Goal: Task Accomplishment & Management: Use online tool/utility

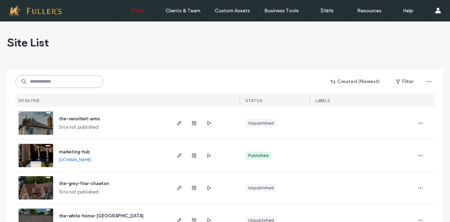
click at [41, 79] on input at bounding box center [59, 81] width 88 height 13
type input "***"
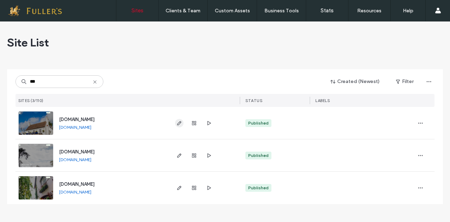
click at [177, 122] on icon "button" at bounding box center [179, 123] width 6 height 6
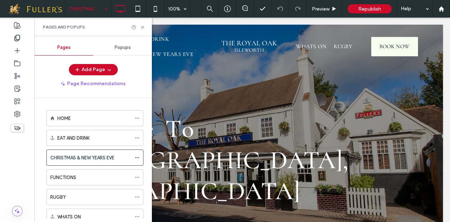
drag, startPoint x: 93, startPoint y: 34, endPoint x: 138, endPoint y: 45, distance: 46.1
click at [142, 26] on icon at bounding box center [142, 27] width 5 height 5
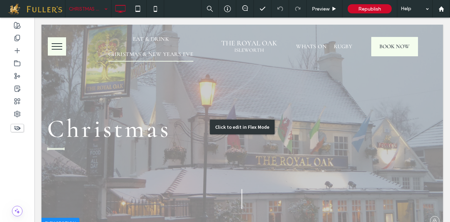
click at [123, 125] on div "Click to edit in Flex Mode" at bounding box center [241, 127] width 401 height 204
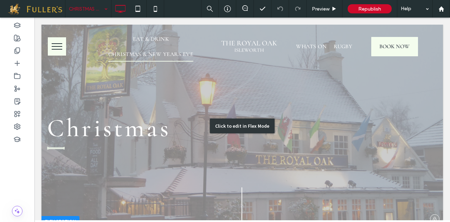
click at [123, 125] on span "Christmas" at bounding box center [109, 127] width 124 height 31
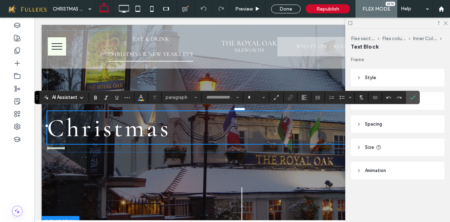
type input "*********"
type input "**"
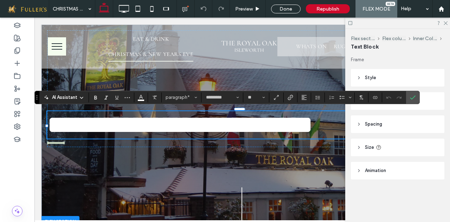
type input "*******"
type input "**"
click at [446, 23] on icon at bounding box center [445, 22] width 5 height 5
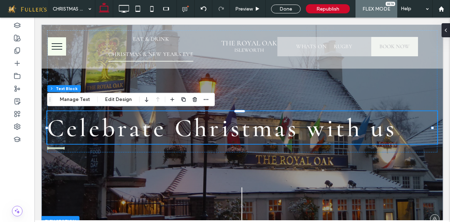
click at [302, 132] on span "Celebrate Christmas with us" at bounding box center [221, 127] width 349 height 31
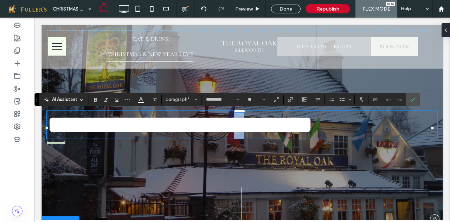
click at [302, 132] on span "**********" at bounding box center [180, 124] width 266 height 25
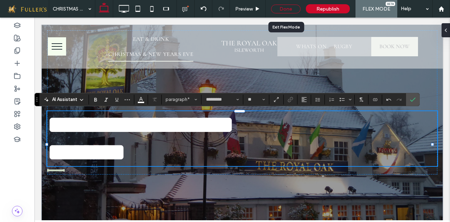
click at [285, 5] on div "Done" at bounding box center [286, 9] width 30 height 9
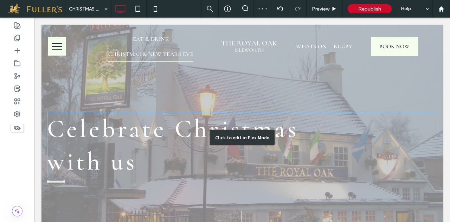
click at [61, 159] on div "Click to edit in Flex Mode" at bounding box center [241, 138] width 401 height 226
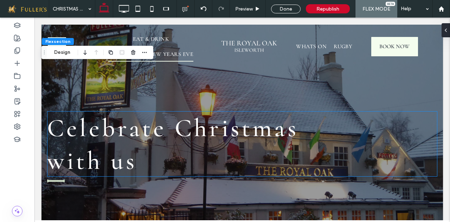
click at [63, 159] on span "﻿ with us" at bounding box center [92, 160] width 90 height 31
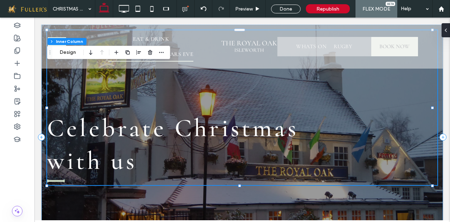
click at [55, 161] on span "﻿ with us" at bounding box center [92, 160] width 90 height 31
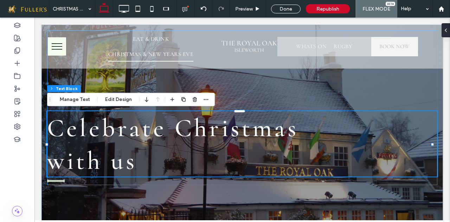
click at [55, 161] on span "﻿ with us" at bounding box center [92, 160] width 90 height 31
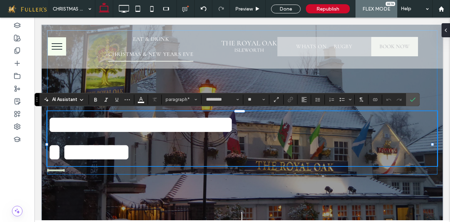
click at [56, 162] on span "*******" at bounding box center [89, 151] width 84 height 25
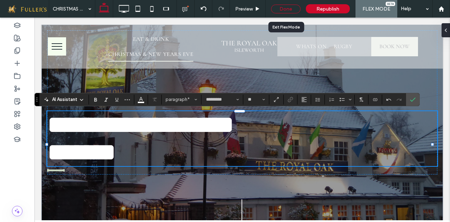
click at [284, 8] on div "Done" at bounding box center [286, 9] width 30 height 9
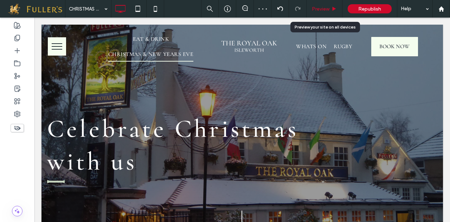
click at [320, 6] on span "Preview" at bounding box center [321, 9] width 18 height 6
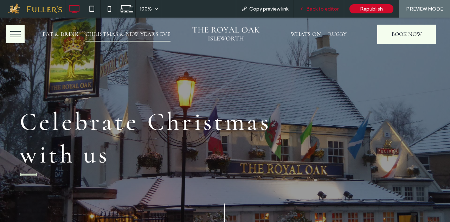
click at [319, 7] on span "Back to editor" at bounding box center [322, 9] width 32 height 6
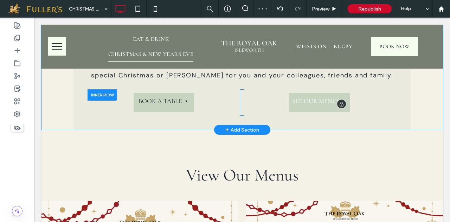
scroll to position [878, 0]
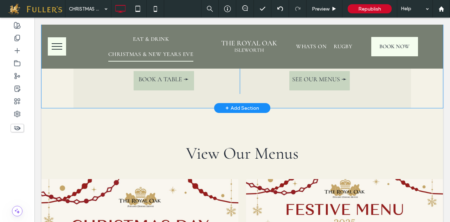
click at [241, 112] on div "+ Add Section" at bounding box center [242, 108] width 34 height 8
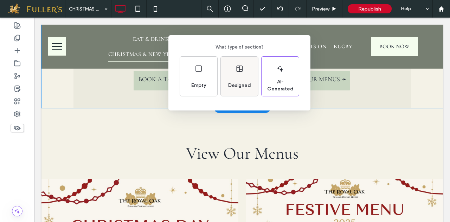
click at [235, 78] on div "Designed" at bounding box center [239, 85] width 28 height 15
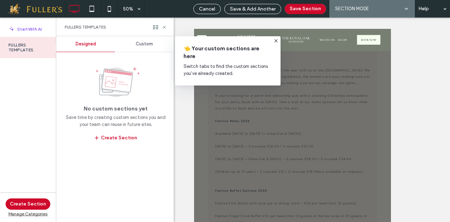
click at [155, 39] on div "Custom" at bounding box center [144, 43] width 59 height 15
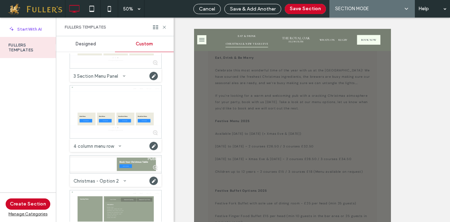
scroll to position [316, 0]
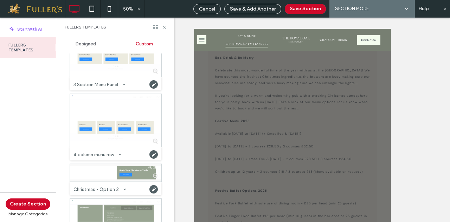
click at [82, 44] on span "Designed" at bounding box center [86, 44] width 20 height 6
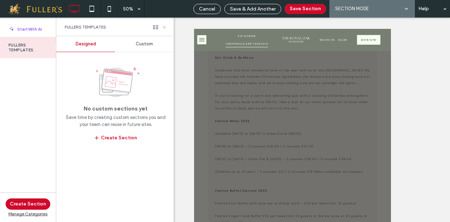
click at [164, 27] on icon at bounding box center [164, 27] width 5 height 5
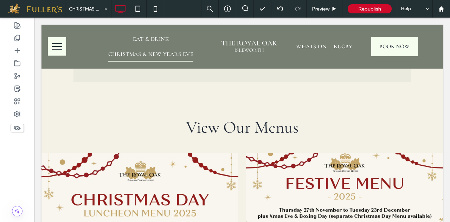
scroll to position [914, 0]
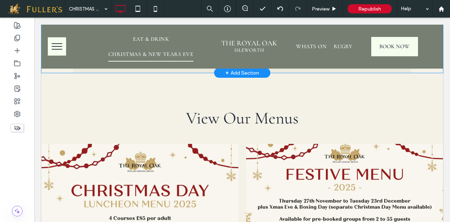
click at [239, 77] on div "+ Add Section" at bounding box center [242, 73] width 34 height 8
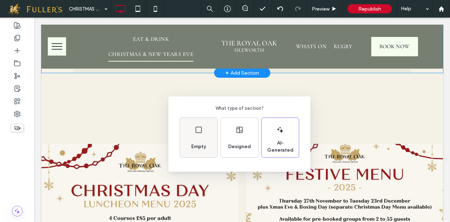
click at [202, 138] on div "Empty" at bounding box center [198, 137] width 37 height 39
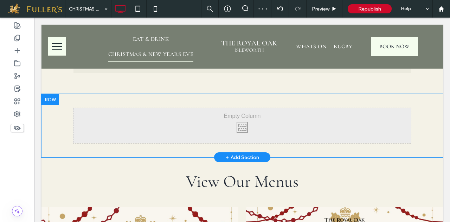
click at [149, 137] on div "Click To Paste Click To Paste" at bounding box center [241, 125] width 337 height 35
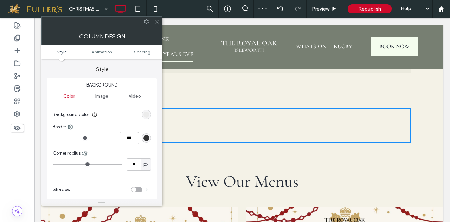
click at [157, 18] on span at bounding box center [156, 22] width 5 height 11
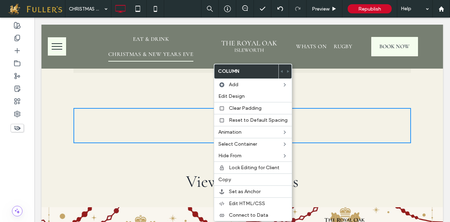
click at [156, 138] on div "Click To Paste Click To Paste" at bounding box center [241, 125] width 337 height 35
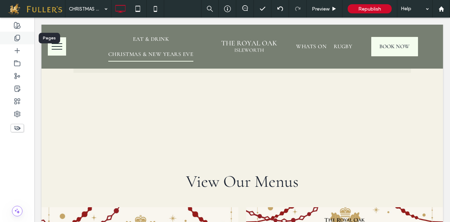
click at [15, 43] on div at bounding box center [17, 38] width 34 height 13
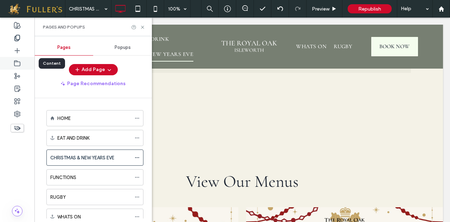
click at [20, 65] on use at bounding box center [17, 62] width 6 height 5
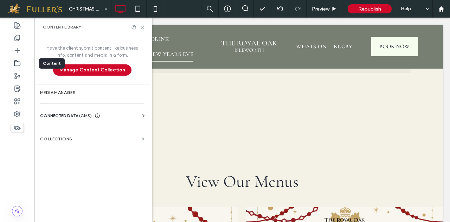
click at [17, 61] on use at bounding box center [17, 62] width 6 height 5
click at [15, 61] on use at bounding box center [17, 62] width 6 height 5
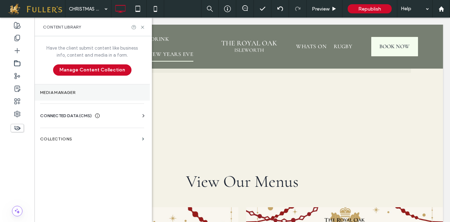
click at [54, 88] on section "Media Manager" at bounding box center [91, 92] width 115 height 16
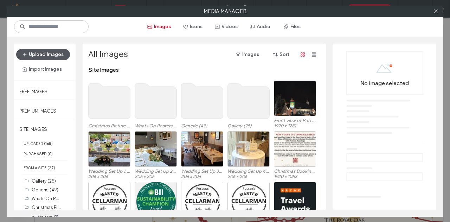
click at [50, 51] on button "Upload Images" at bounding box center [43, 54] width 54 height 11
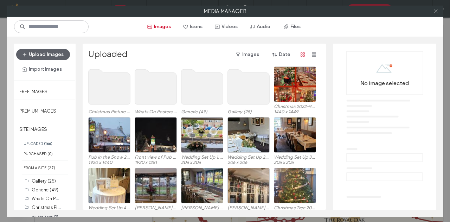
click at [435, 12] on icon at bounding box center [435, 10] width 5 height 5
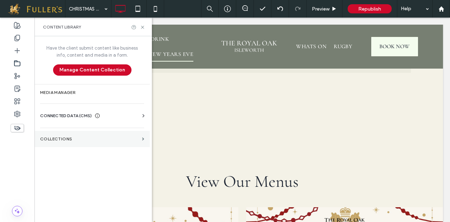
click at [59, 134] on section "Collections" at bounding box center [91, 139] width 115 height 16
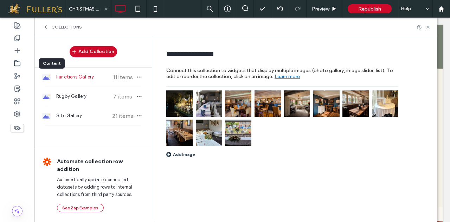
click at [15, 62] on use at bounding box center [17, 62] width 6 height 5
click at [48, 25] on div "Collections" at bounding box center [62, 27] width 39 height 6
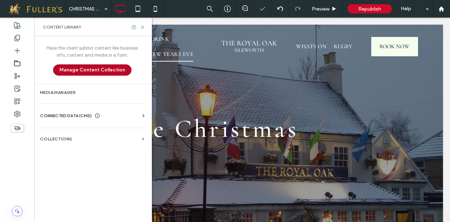
scroll to position [0, 0]
click at [59, 116] on span "CONNECTED DATA (CMS)" at bounding box center [66, 115] width 52 height 7
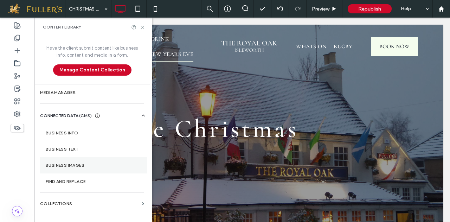
click at [62, 165] on label "Business Images" at bounding box center [94, 165] width 96 height 5
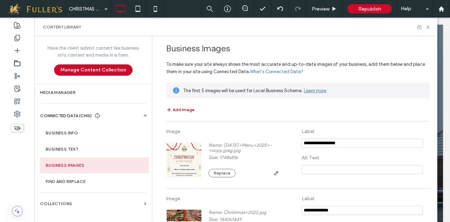
click at [176, 108] on button "Add Image" at bounding box center [180, 109] width 28 height 8
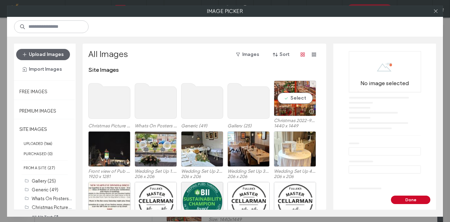
drag, startPoint x: 297, startPoint y: 97, endPoint x: 313, endPoint y: 128, distance: 34.9
click at [297, 97] on div "Select" at bounding box center [295, 97] width 42 height 35
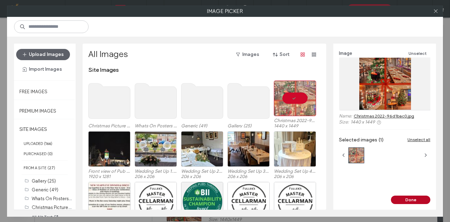
click at [411, 201] on button "Done" at bounding box center [410, 199] width 39 height 8
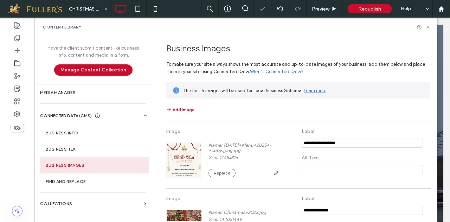
scroll to position [1133, 0]
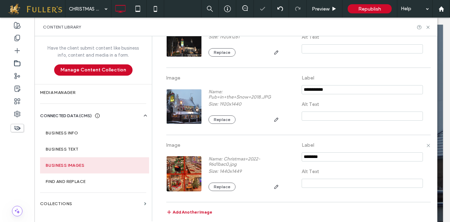
drag, startPoint x: 323, startPoint y: 156, endPoint x: 218, endPoint y: 156, distance: 105.8
click at [218, 156] on div "Image Name: Christmas+2022-96d1bac0.jpg Size: 1440x1449 Replace Label Alt Text" at bounding box center [298, 168] width 264 height 60
type input "**********"
click at [427, 27] on icon at bounding box center [427, 27] width 5 height 5
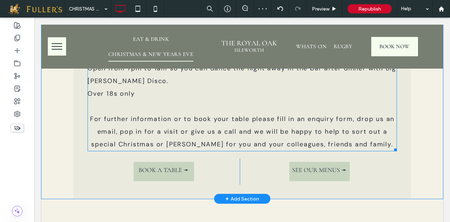
scroll to position [878, 0]
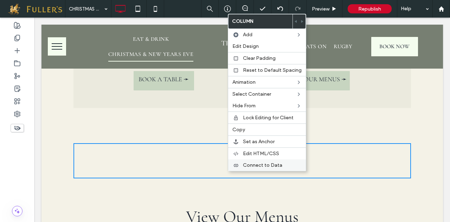
click at [259, 162] on span "Connect to Data" at bounding box center [262, 165] width 39 height 6
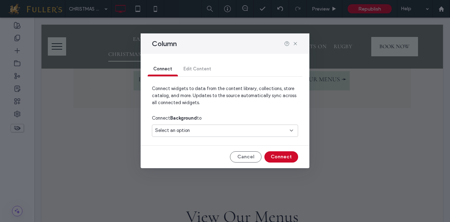
click at [219, 129] on div "Select an option" at bounding box center [220, 130] width 131 height 7
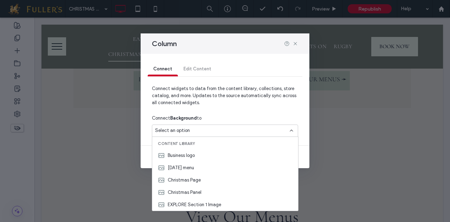
drag, startPoint x: 209, startPoint y: 192, endPoint x: 233, endPoint y: 193, distance: 24.3
click at [209, 192] on div "Christmas Panel" at bounding box center [225, 192] width 146 height 12
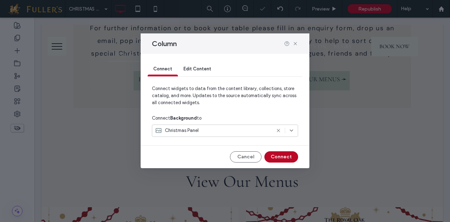
drag, startPoint x: 286, startPoint y: 157, endPoint x: 266, endPoint y: 139, distance: 27.4
click at [286, 157] on button "Connect" at bounding box center [281, 156] width 34 height 11
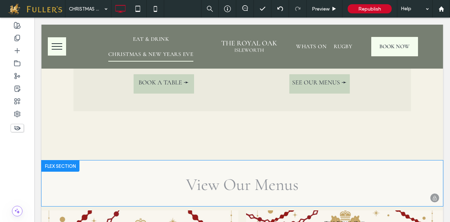
scroll to position [880, 0]
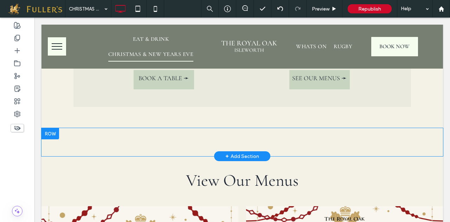
click at [211, 147] on div "Click To Paste Row + Add Section" at bounding box center [241, 142] width 401 height 28
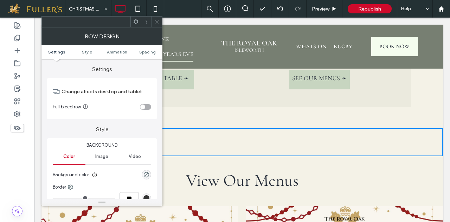
click at [158, 20] on icon at bounding box center [156, 21] width 5 height 5
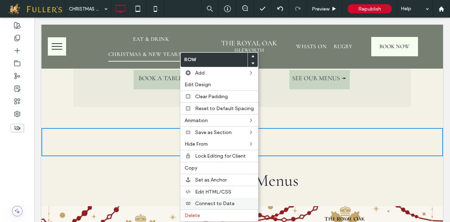
click at [205, 200] on span "Connect to Data" at bounding box center [214, 203] width 39 height 6
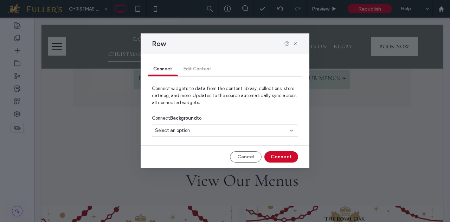
click at [225, 132] on div "Select an option" at bounding box center [220, 130] width 131 height 7
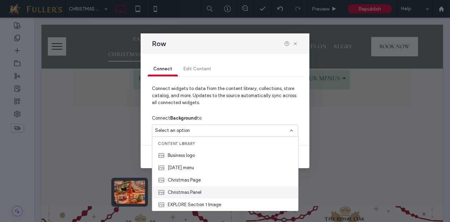
click at [189, 189] on span "Christmas Panel" at bounding box center [185, 192] width 34 height 7
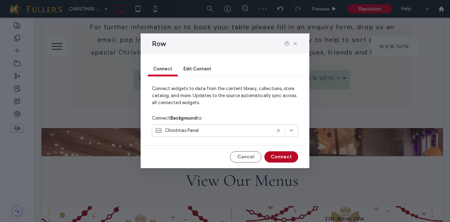
click at [288, 156] on button "Connect" at bounding box center [281, 156] width 34 height 11
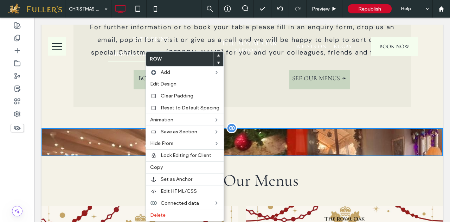
click at [110, 156] on div "Click To Paste Click To Paste Row + Add Section" at bounding box center [241, 142] width 401 height 28
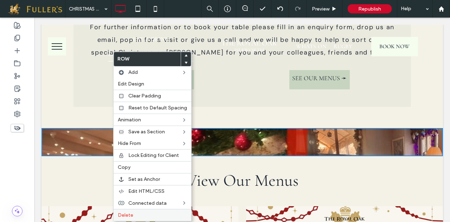
click at [134, 212] on label "Delete" at bounding box center [152, 215] width 69 height 6
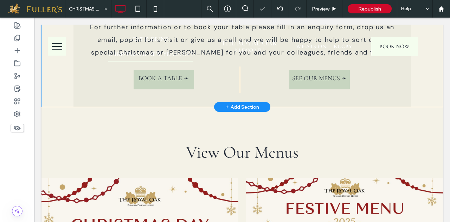
click at [245, 111] on div "+ Add Section" at bounding box center [242, 107] width 34 height 8
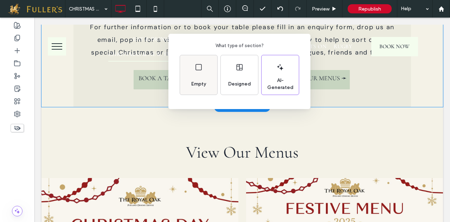
click at [201, 72] on div "Empty" at bounding box center [198, 74] width 37 height 39
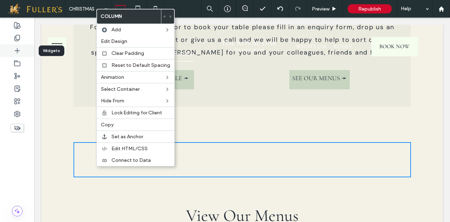
click at [14, 50] on icon at bounding box center [17, 50] width 7 height 7
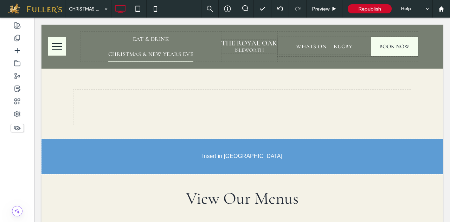
scroll to position [940, 0]
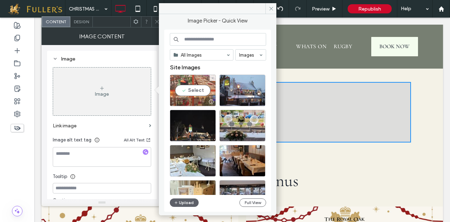
drag, startPoint x: 190, startPoint y: 85, endPoint x: 205, endPoint y: 106, distance: 25.5
click at [190, 85] on div "Select" at bounding box center [193, 90] width 46 height 32
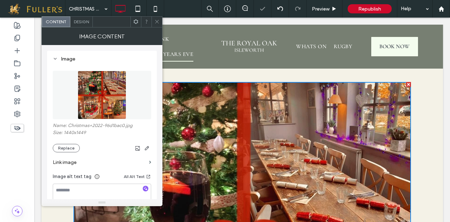
click at [158, 22] on icon at bounding box center [156, 21] width 5 height 5
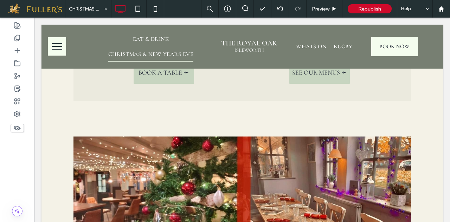
scroll to position [0, 0]
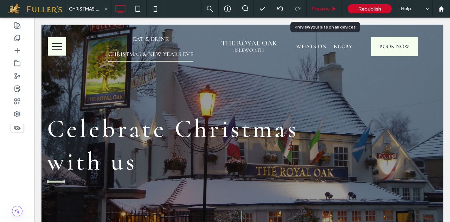
click at [320, 8] on span "Preview" at bounding box center [321, 9] width 18 height 6
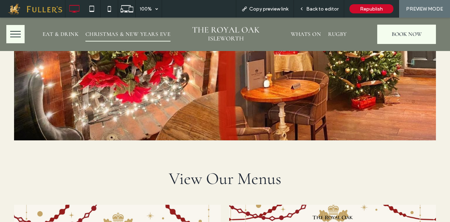
scroll to position [1195, 0]
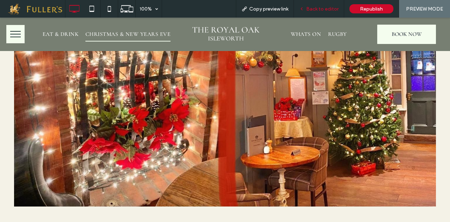
drag, startPoint x: 318, startPoint y: 5, endPoint x: 320, endPoint y: 14, distance: 9.4
click at [318, 5] on div "Back to editor" at bounding box center [319, 9] width 50 height 18
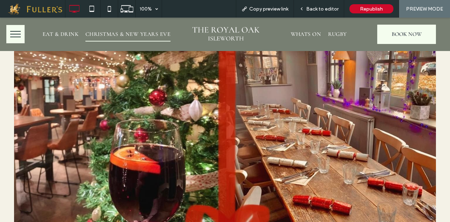
scroll to position [949, 0]
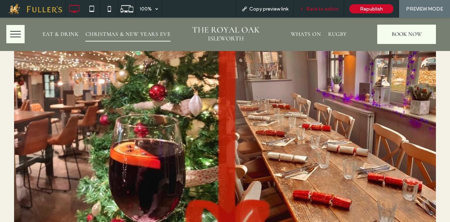
click at [324, 8] on span "Back to editor" at bounding box center [322, 9] width 32 height 6
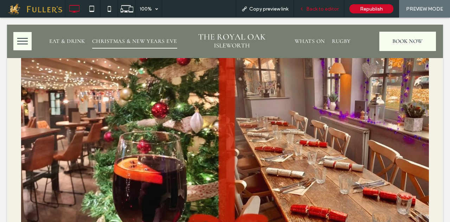
scroll to position [974, 0]
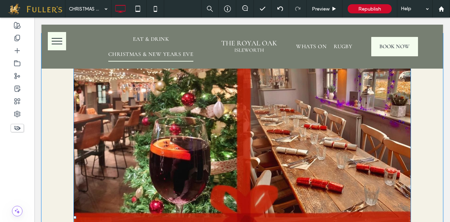
click at [162, 152] on img at bounding box center [241, 216] width 337 height 339
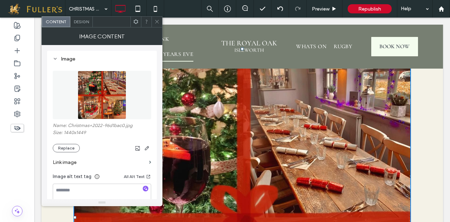
click at [81, 22] on span "Design" at bounding box center [81, 21] width 15 height 5
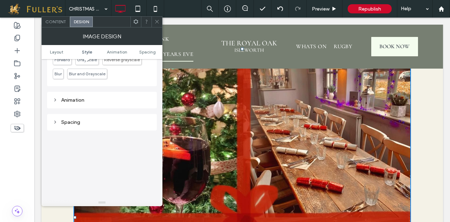
scroll to position [316, 0]
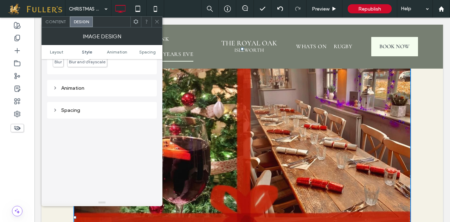
click at [53, 108] on icon at bounding box center [55, 110] width 5 height 5
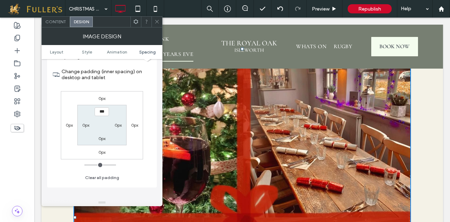
scroll to position [387, 0]
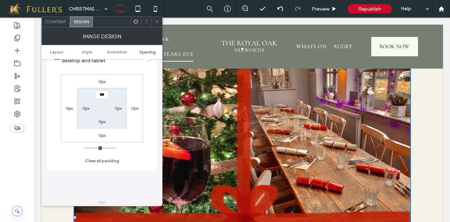
type input "*"
type input "***"
type input "**"
type input "****"
type input "**"
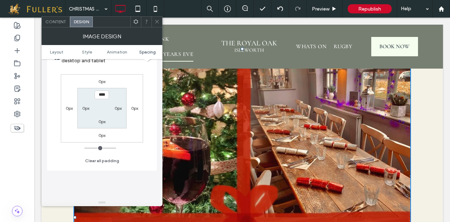
type input "****"
type input "**"
type input "****"
type input "**"
type input "****"
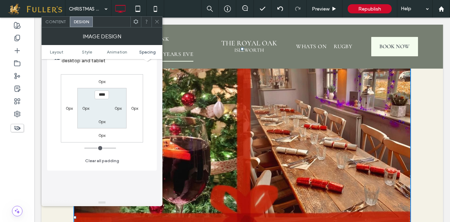
type input "**"
type input "****"
type input "**"
type input "****"
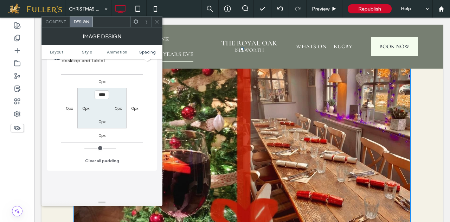
type input "**"
type input "****"
type input "**"
type input "****"
type input "**"
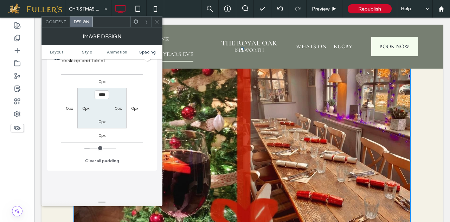
type input "****"
type input "**"
type input "****"
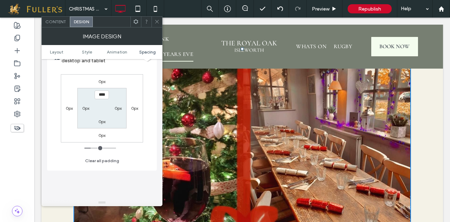
type input "**"
type input "****"
type input "**"
type input "****"
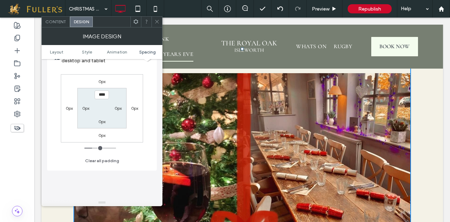
type input "**"
type input "****"
type input "**"
type input "****"
type input "**"
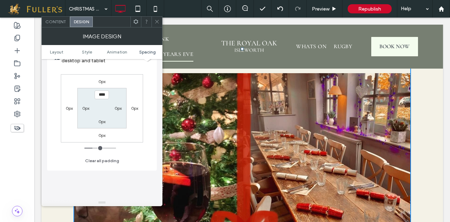
type input "****"
type input "**"
type input "****"
type input "*"
type input "***"
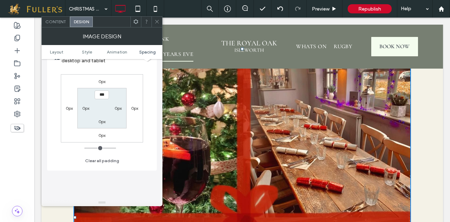
drag, startPoint x: 86, startPoint y: 145, endPoint x: 82, endPoint y: 145, distance: 3.5
click at [84, 148] on input "range" at bounding box center [100, 148] width 32 height 1
click at [147, 50] on span "Spacing" at bounding box center [147, 51] width 17 height 5
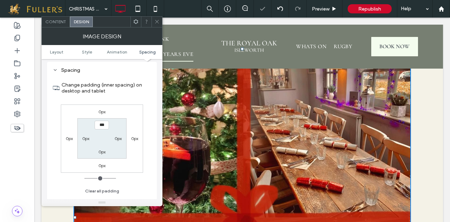
scroll to position [353, 0]
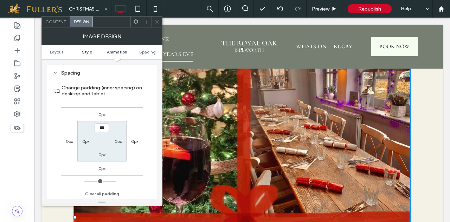
click at [89, 51] on span "Style" at bounding box center [87, 51] width 10 height 5
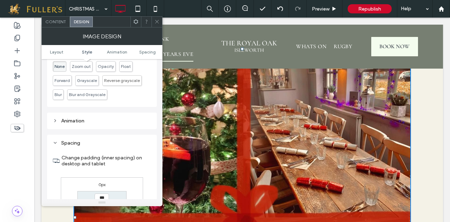
scroll to position [288, 0]
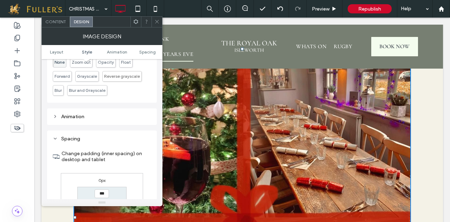
click at [54, 112] on div "Animation" at bounding box center [102, 116] width 98 height 9
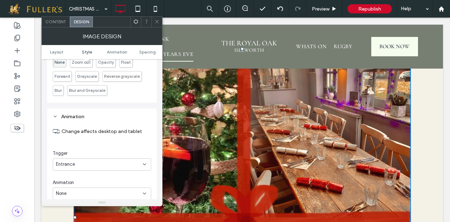
click at [54, 112] on div "Animation" at bounding box center [102, 116] width 98 height 9
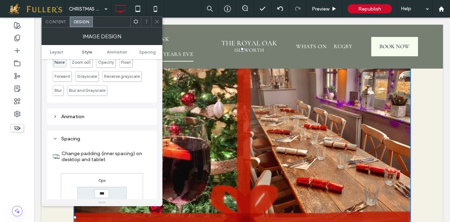
click at [137, 22] on icon at bounding box center [135, 21] width 5 height 5
click at [159, 21] on icon at bounding box center [156, 21] width 5 height 5
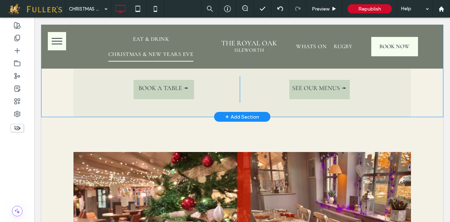
scroll to position [869, 0]
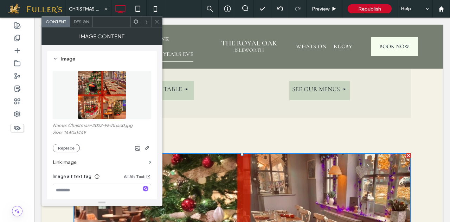
click at [157, 21] on icon at bounding box center [156, 21] width 5 height 5
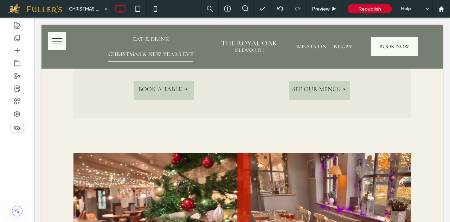
click at [228, 151] on div "Celebrate Christmas with us Section Click to edit in Flex Mode + Add Section Ea…" at bounding box center [241, 58] width 401 height 1805
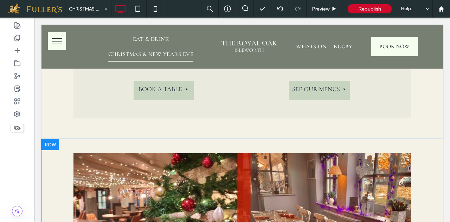
click at [83, 151] on div "Celebrate Christmas with us Section Click to edit in Flex Mode + Add Section Ea…" at bounding box center [241, 58] width 401 height 1805
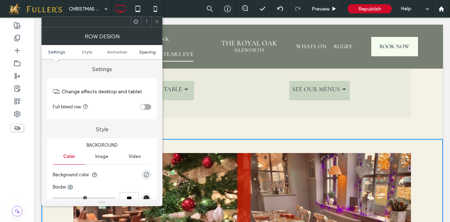
click at [143, 51] on span "Spacing" at bounding box center [147, 51] width 17 height 5
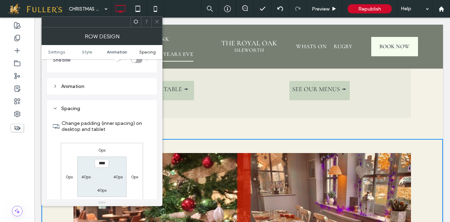
scroll to position [199, 0]
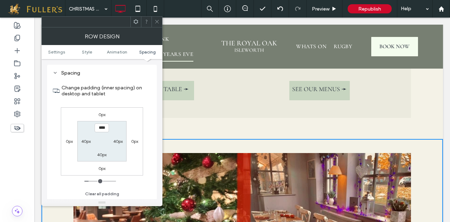
click at [57, 54] on ul "Settings Style Animation Spacing" at bounding box center [101, 52] width 121 height 14
click at [56, 52] on span "Settings" at bounding box center [56, 51] width 17 height 5
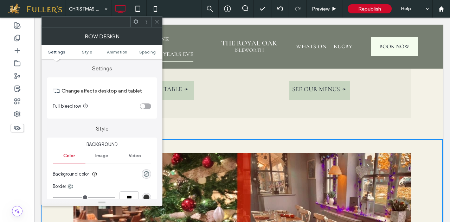
scroll to position [0, 0]
click at [158, 21] on use at bounding box center [157, 22] width 4 height 4
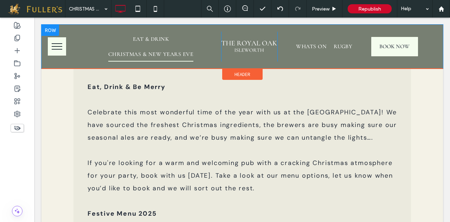
scroll to position [197, 0]
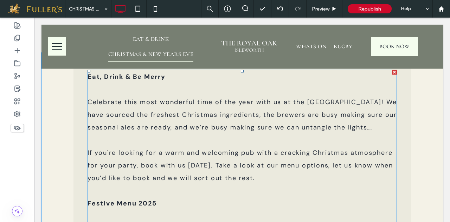
click at [108, 83] on p "Eat, Drink & Be Merry" at bounding box center [241, 76] width 309 height 13
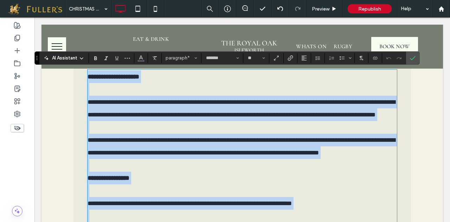
drag, startPoint x: 195, startPoint y: 86, endPoint x: 170, endPoint y: 83, distance: 25.1
click at [170, 83] on p at bounding box center [241, 89] width 309 height 13
click at [174, 83] on p "**********" at bounding box center [241, 76] width 309 height 13
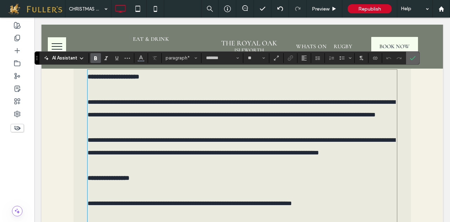
drag, startPoint x: 139, startPoint y: 65, endPoint x: 410, endPoint y: 57, distance: 271.0
click at [410, 57] on icon "Confirm" at bounding box center [413, 58] width 6 height 6
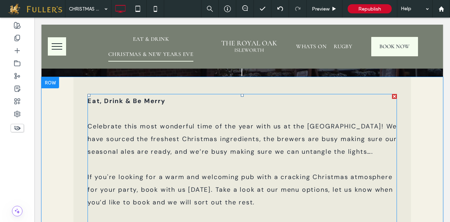
scroll to position [162, 0]
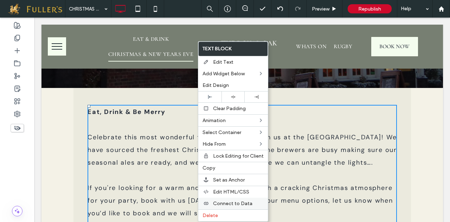
click at [228, 200] on span "Connect to Data" at bounding box center [232, 203] width 39 height 6
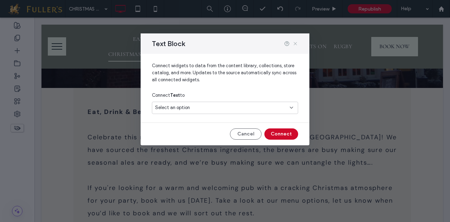
click at [297, 44] on icon at bounding box center [295, 44] width 6 height 6
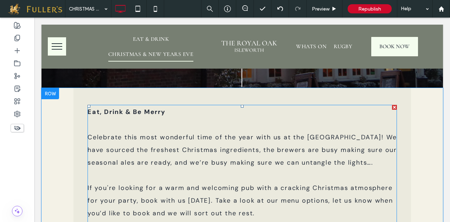
click at [308, 119] on p at bounding box center [241, 124] width 309 height 13
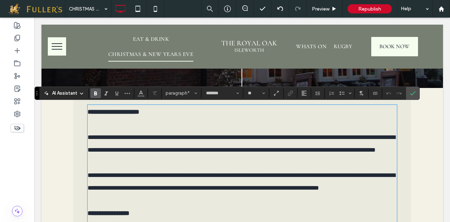
drag, startPoint x: 308, startPoint y: 117, endPoint x: 275, endPoint y: 117, distance: 32.7
click at [275, 117] on p "**********" at bounding box center [241, 111] width 309 height 13
click at [373, 92] on use "Connect To Data" at bounding box center [375, 93] width 4 height 3
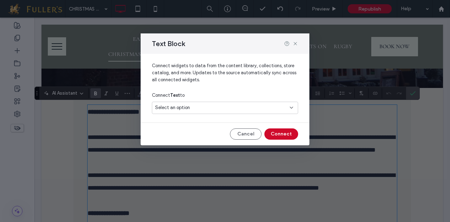
click at [292, 106] on icon at bounding box center [291, 108] width 6 height 6
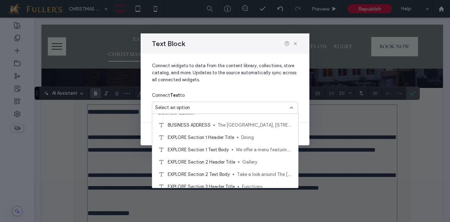
scroll to position [0, 0]
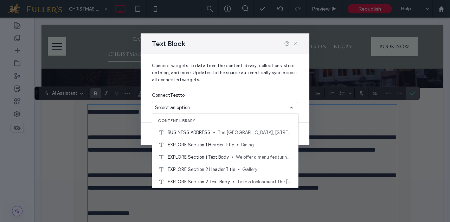
drag, startPoint x: 297, startPoint y: 42, endPoint x: 303, endPoint y: 52, distance: 11.3
click at [297, 42] on icon at bounding box center [295, 44] width 6 height 6
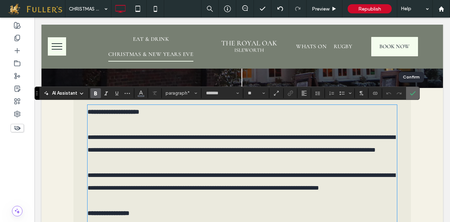
click at [413, 93] on icon "Confirm" at bounding box center [413, 93] width 6 height 6
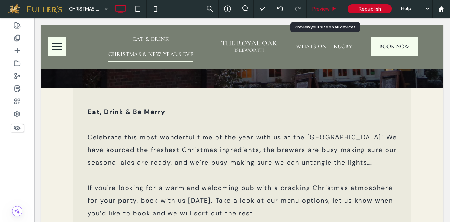
click at [323, 8] on span "Preview" at bounding box center [321, 9] width 18 height 6
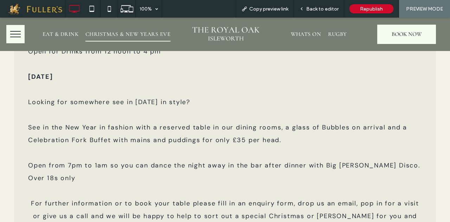
scroll to position [645, 0]
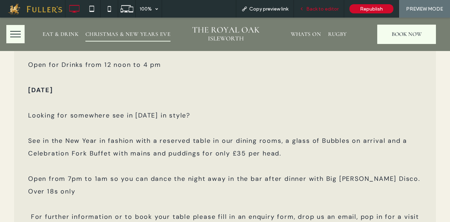
click at [324, 6] on span "Back to editor" at bounding box center [322, 9] width 32 height 6
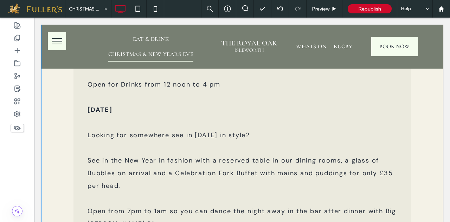
scroll to position [658, 0]
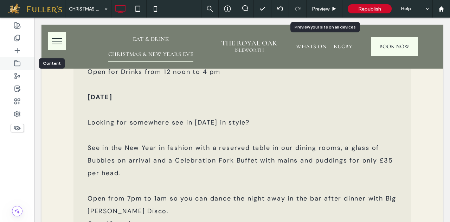
click at [16, 64] on icon at bounding box center [17, 63] width 7 height 7
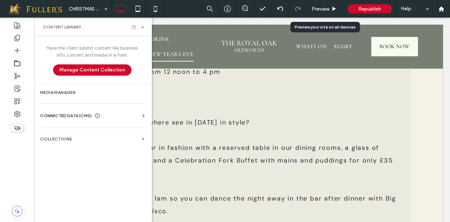
click at [78, 112] on div "CONNECTED DATA (CMS) Business Info Business Text Business Images Find and Repla…" at bounding box center [91, 115] width 115 height 18
click at [63, 115] on span "CONNECTED DATA (CMS)" at bounding box center [66, 115] width 52 height 7
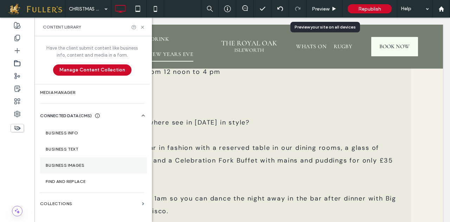
click at [63, 165] on label "Business Images" at bounding box center [94, 165] width 96 height 5
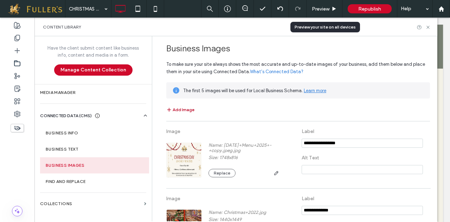
click at [169, 106] on button "Add Image" at bounding box center [180, 109] width 28 height 8
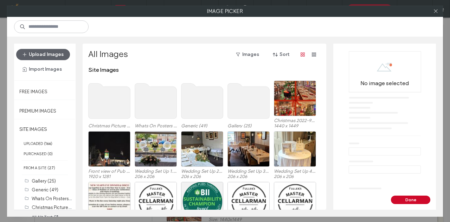
click at [103, 110] on use at bounding box center [110, 100] width 42 height 35
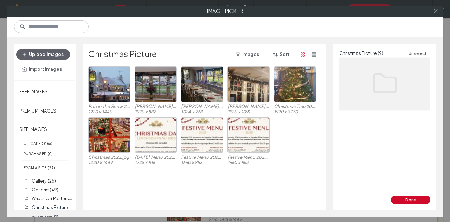
click at [435, 8] on span at bounding box center [435, 11] width 5 height 11
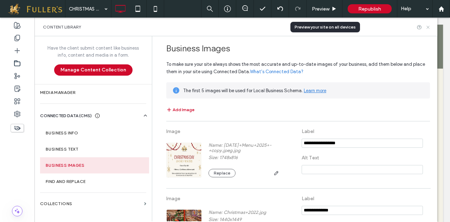
click at [428, 27] on icon at bounding box center [427, 27] width 5 height 5
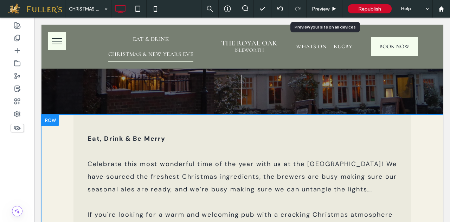
scroll to position [131, 0]
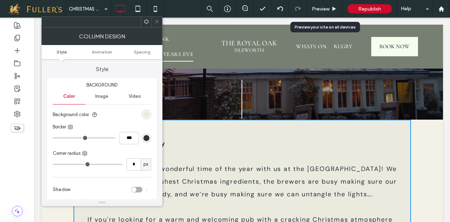
click at [158, 21] on icon at bounding box center [156, 21] width 5 height 5
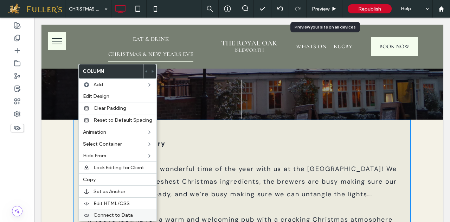
click at [114, 213] on span "Connect to Data" at bounding box center [112, 215] width 39 height 6
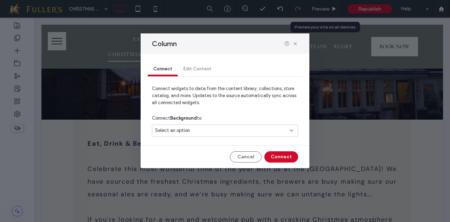
click at [201, 128] on div "Select an option" at bounding box center [220, 130] width 131 height 7
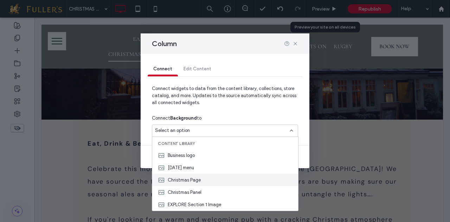
click at [221, 183] on div "Christmas Page" at bounding box center [225, 180] width 146 height 12
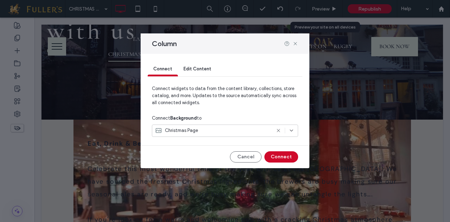
click at [277, 131] on use at bounding box center [278, 130] width 3 height 3
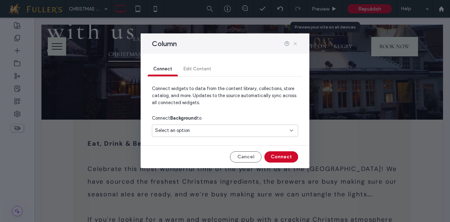
click at [294, 43] on icon at bounding box center [295, 44] width 6 height 6
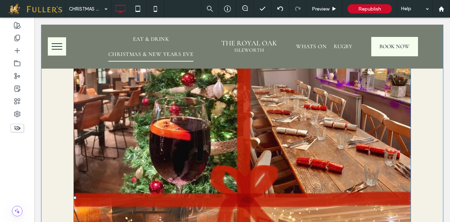
scroll to position [1019, 0]
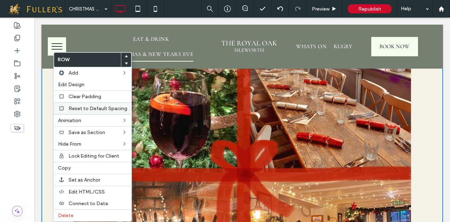
click at [79, 107] on span "Reset to Default Spacing" at bounding box center [98, 108] width 59 height 6
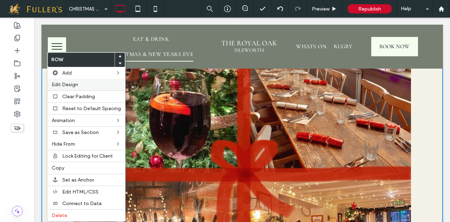
click at [87, 85] on label "Edit Design" at bounding box center [86, 85] width 69 height 6
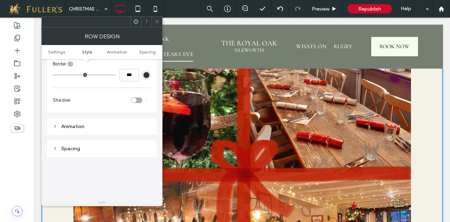
scroll to position [176, 0]
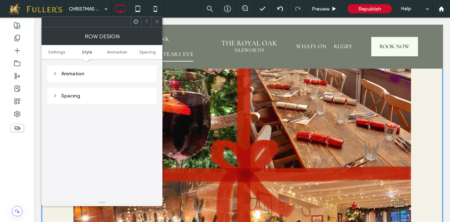
click at [54, 94] on icon at bounding box center [55, 95] width 5 height 5
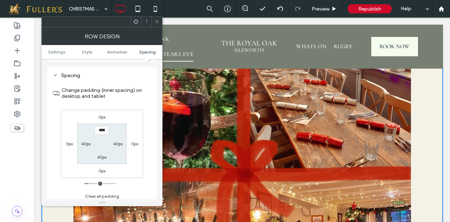
scroll to position [211, 0]
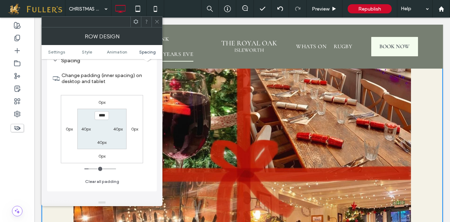
click at [157, 19] on icon at bounding box center [156, 21] width 5 height 5
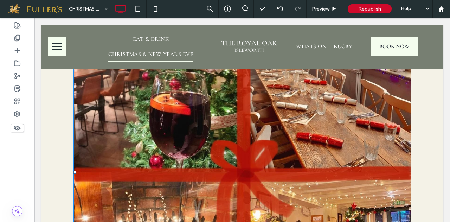
click at [183, 126] on img at bounding box center [241, 171] width 337 height 339
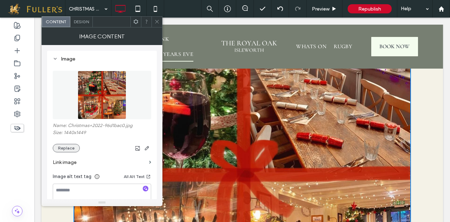
click at [61, 147] on button "Replace" at bounding box center [66, 148] width 27 height 8
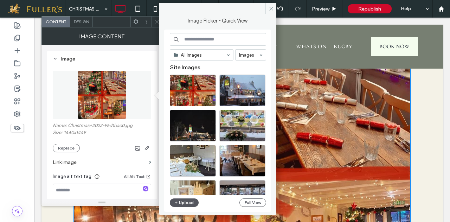
click at [182, 203] on button "Upload" at bounding box center [184, 202] width 29 height 8
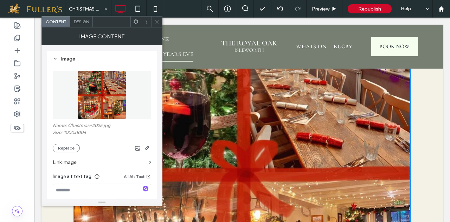
drag, startPoint x: 159, startPoint y: 22, endPoint x: 160, endPoint y: 26, distance: 3.9
click at [159, 22] on icon at bounding box center [156, 21] width 5 height 5
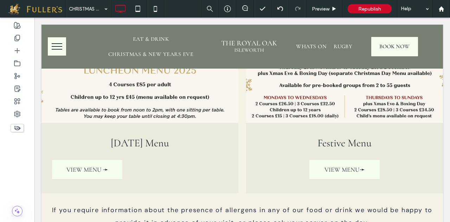
scroll to position [1359, 0]
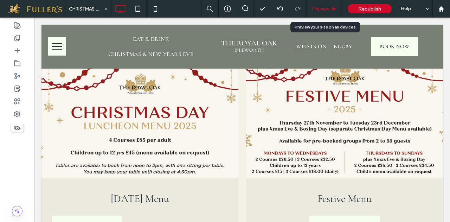
click at [320, 9] on span "Preview" at bounding box center [321, 9] width 18 height 6
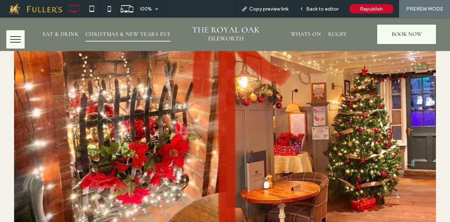
scroll to position [1142, 0]
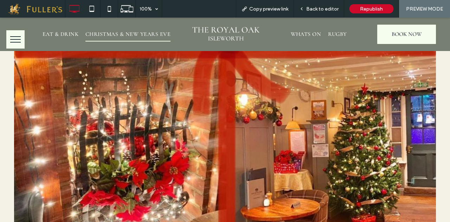
click at [294, 131] on img at bounding box center [225, 46] width 422 height 424
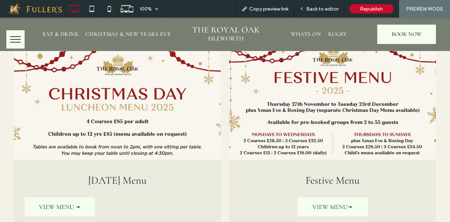
scroll to position [1420, 0]
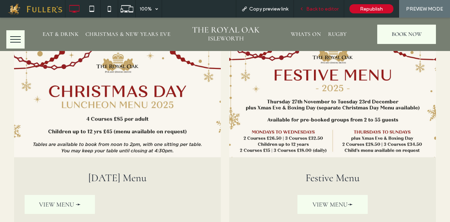
click at [320, 9] on span "Back to editor" at bounding box center [322, 9] width 32 height 6
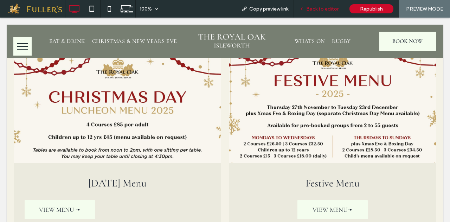
scroll to position [1406, 0]
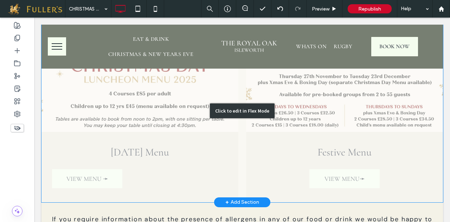
click at [86, 189] on div "Click to edit in Flex Mode" at bounding box center [241, 110] width 401 height 183
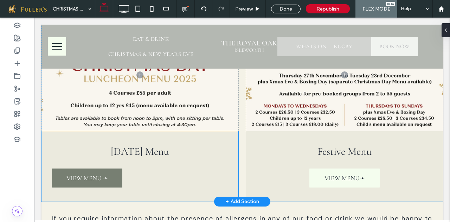
scroll to position [1408, 0]
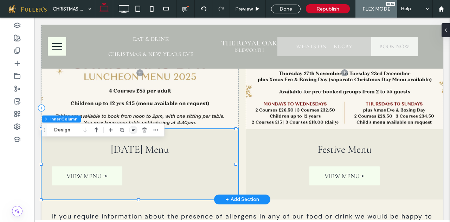
click at [135, 132] on icon "button" at bounding box center [133, 130] width 6 height 6
click at [127, 143] on use "center" at bounding box center [126, 143] width 4 height 5
drag, startPoint x: 127, startPoint y: 143, endPoint x: 124, endPoint y: 147, distance: 4.8
click at [126, 143] on use "center" at bounding box center [126, 143] width 4 height 5
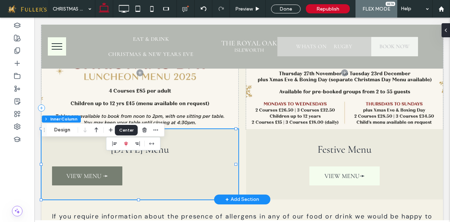
type input "**"
click at [89, 180] on span "VIEW MENU ➛" at bounding box center [87, 176] width 42 height 8
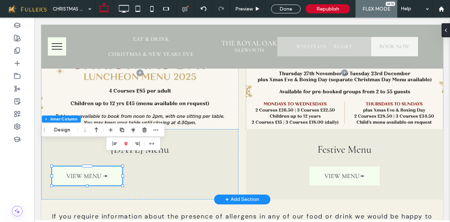
click at [89, 180] on span "VIEW MENU ➛" at bounding box center [87, 176] width 42 height 8
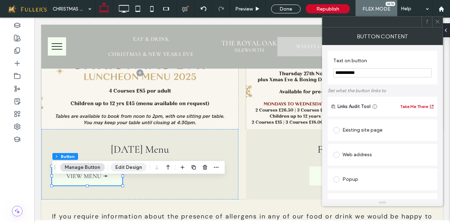
click at [129, 167] on button "Edit Design" at bounding box center [129, 167] width 36 height 8
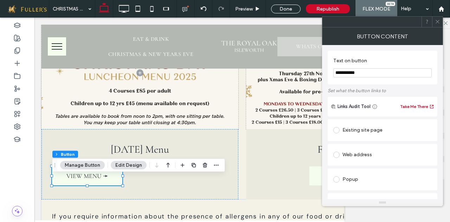
click at [134, 167] on button "Edit Design" at bounding box center [129, 165] width 36 height 8
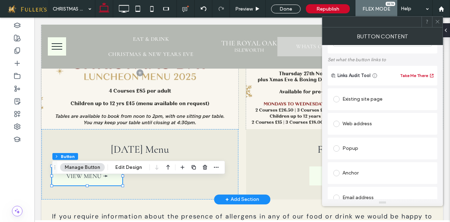
scroll to position [0, 0]
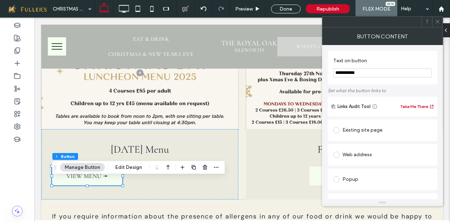
drag, startPoint x: 437, startPoint y: 22, endPoint x: 413, endPoint y: 53, distance: 38.8
click at [437, 22] on icon at bounding box center [437, 21] width 5 height 5
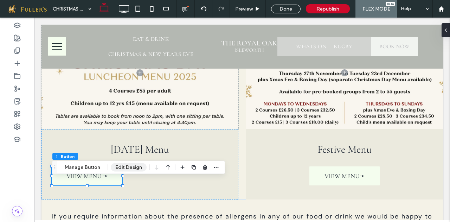
click at [129, 166] on button "Edit Design" at bounding box center [129, 167] width 36 height 8
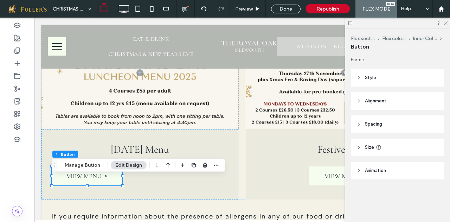
click at [370, 100] on span "Alignment" at bounding box center [375, 100] width 21 height 7
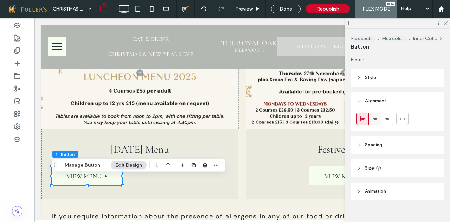
click at [374, 118] on icon at bounding box center [375, 119] width 6 height 6
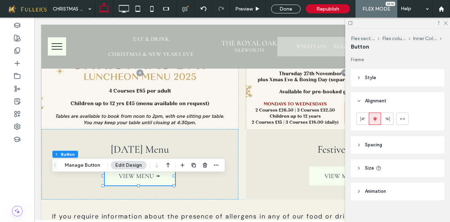
click at [448, 22] on div at bounding box center [397, 23] width 105 height 11
click at [446, 22] on use at bounding box center [445, 23] width 4 height 4
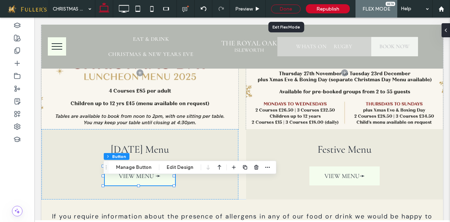
click at [281, 6] on div "Done" at bounding box center [286, 9] width 30 height 9
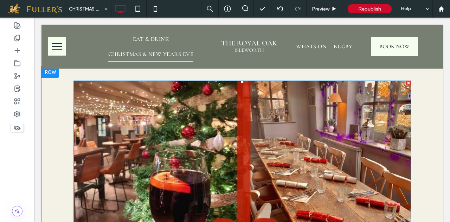
scroll to position [916, 0]
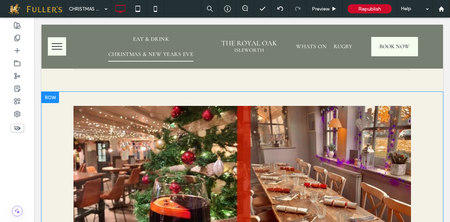
click at [51, 103] on div at bounding box center [50, 97] width 18 height 11
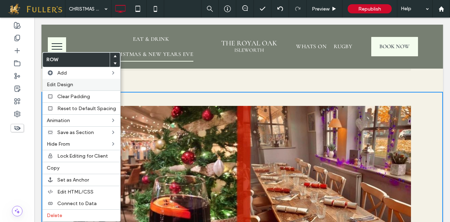
click at [66, 82] on span "Edit Design" at bounding box center [60, 85] width 26 height 6
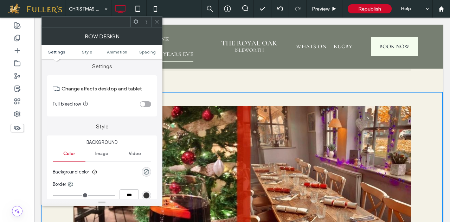
scroll to position [0, 0]
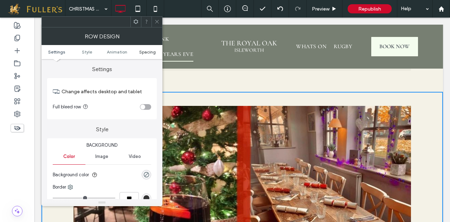
click at [150, 51] on span "Spacing" at bounding box center [147, 51] width 17 height 5
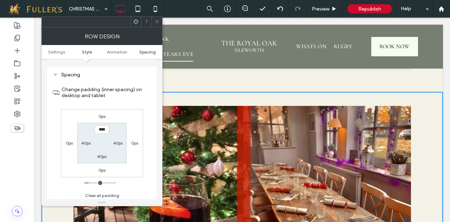
scroll to position [199, 0]
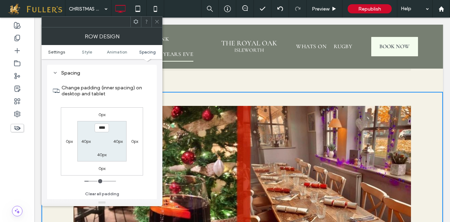
click at [56, 50] on span "Settings" at bounding box center [56, 51] width 17 height 5
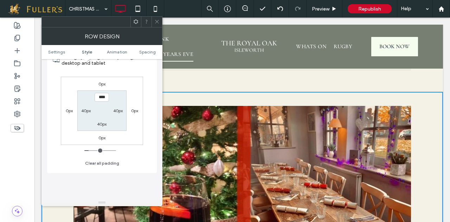
scroll to position [141, 0]
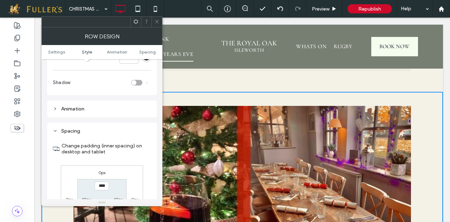
click at [158, 19] on icon at bounding box center [156, 21] width 5 height 5
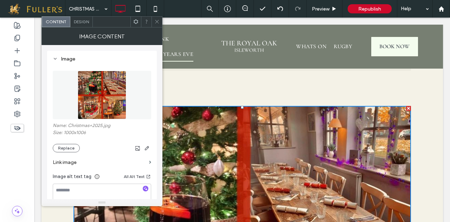
click at [156, 21] on use at bounding box center [157, 22] width 4 height 4
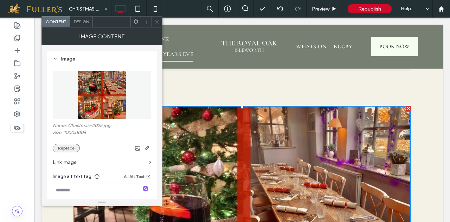
click at [63, 147] on button "Replace" at bounding box center [66, 148] width 27 height 8
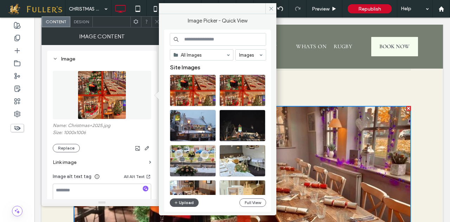
click at [179, 199] on button "Upload" at bounding box center [184, 202] width 29 height 8
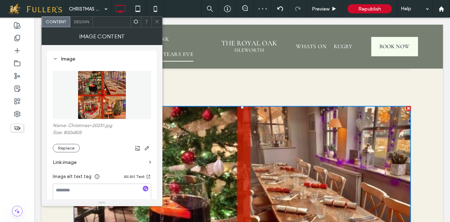
click at [157, 19] on span at bounding box center [156, 22] width 5 height 11
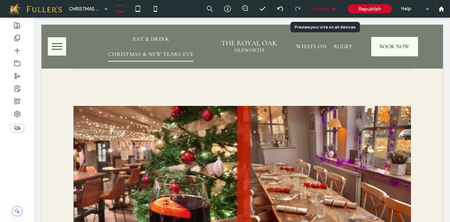
click at [320, 8] on span "Preview" at bounding box center [321, 9] width 18 height 6
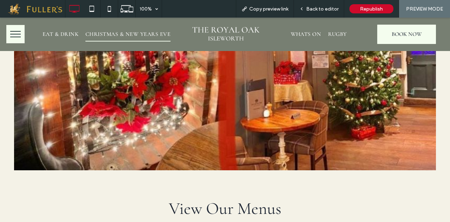
scroll to position [1233, 0]
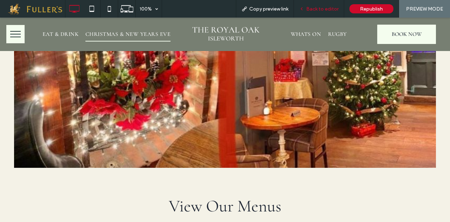
click at [326, 8] on span "Back to editor" at bounding box center [322, 9] width 32 height 6
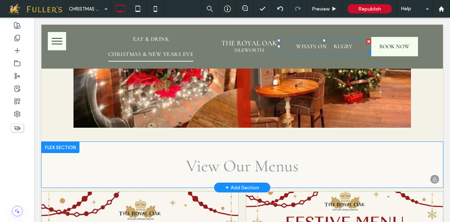
scroll to position [1259, 0]
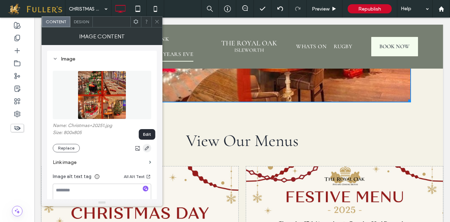
click at [148, 148] on icon "button" at bounding box center [147, 148] width 6 height 6
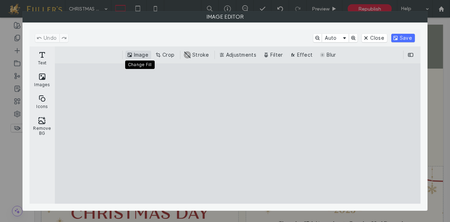
click at [141, 54] on button "Image" at bounding box center [138, 55] width 26 height 8
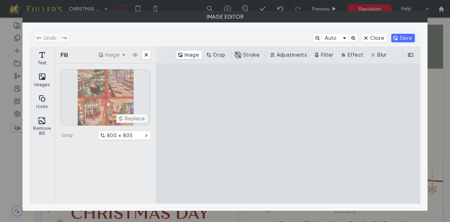
click at [288, 133] on cesdk-canvas "Editor canvas" at bounding box center [288, 133] width 0 height 0
click at [126, 132] on button "800 × 805" at bounding box center [124, 135] width 52 height 8
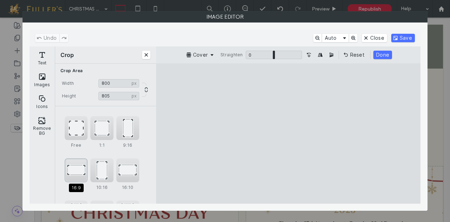
click at [76, 169] on div "16:9" at bounding box center [76, 170] width 23 height 24
type input "*******"
click at [75, 166] on div "16:9" at bounding box center [76, 170] width 23 height 24
click at [147, 51] on button "Close" at bounding box center [146, 55] width 8 height 8
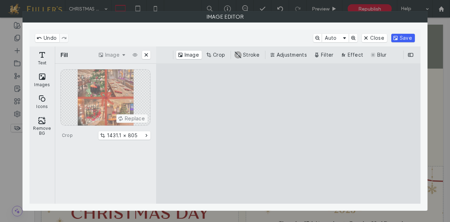
click at [407, 38] on button "Save" at bounding box center [403, 38] width 24 height 8
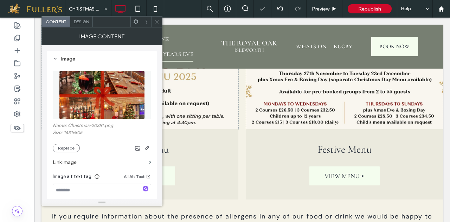
click at [157, 19] on icon at bounding box center [156, 21] width 5 height 5
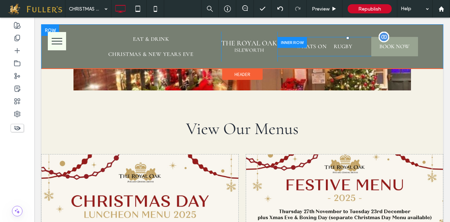
scroll to position [1013, 0]
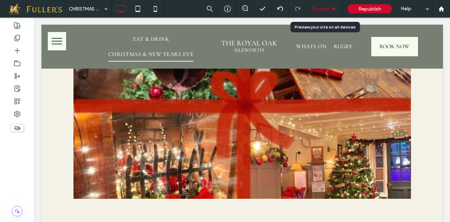
click at [316, 6] on span "Preview" at bounding box center [321, 9] width 18 height 6
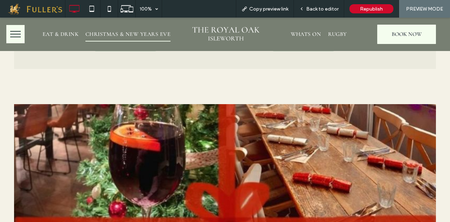
scroll to position [872, 0]
click at [311, 145] on img at bounding box center [225, 222] width 422 height 237
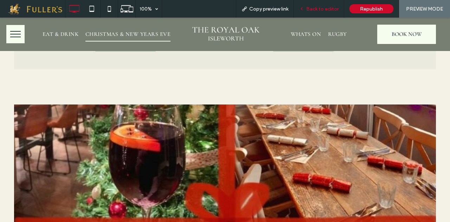
click at [312, 8] on span "Back to editor" at bounding box center [322, 9] width 32 height 6
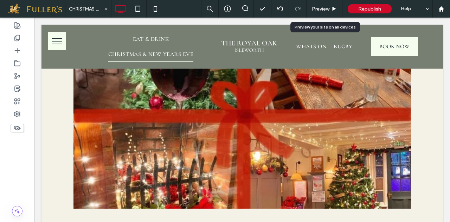
scroll to position [1003, 0]
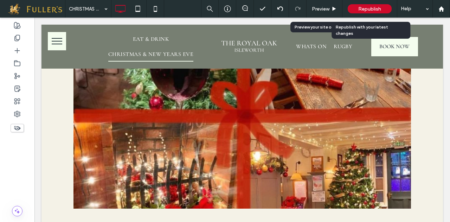
drag, startPoint x: 375, startPoint y: 9, endPoint x: 350, endPoint y: 5, distance: 25.6
click at [375, 9] on span "Republish" at bounding box center [369, 9] width 23 height 6
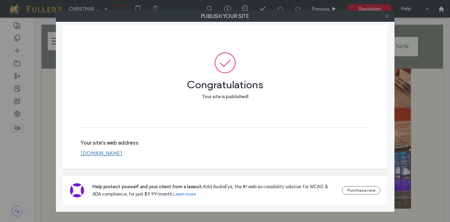
click at [387, 15] on icon at bounding box center [386, 15] width 5 height 5
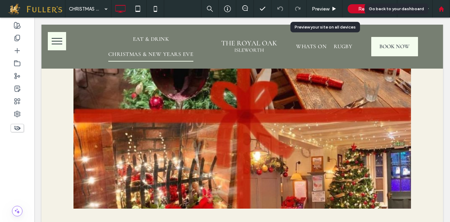
click at [441, 10] on icon at bounding box center [441, 9] width 6 height 6
